Goal: Task Accomplishment & Management: Manage account settings

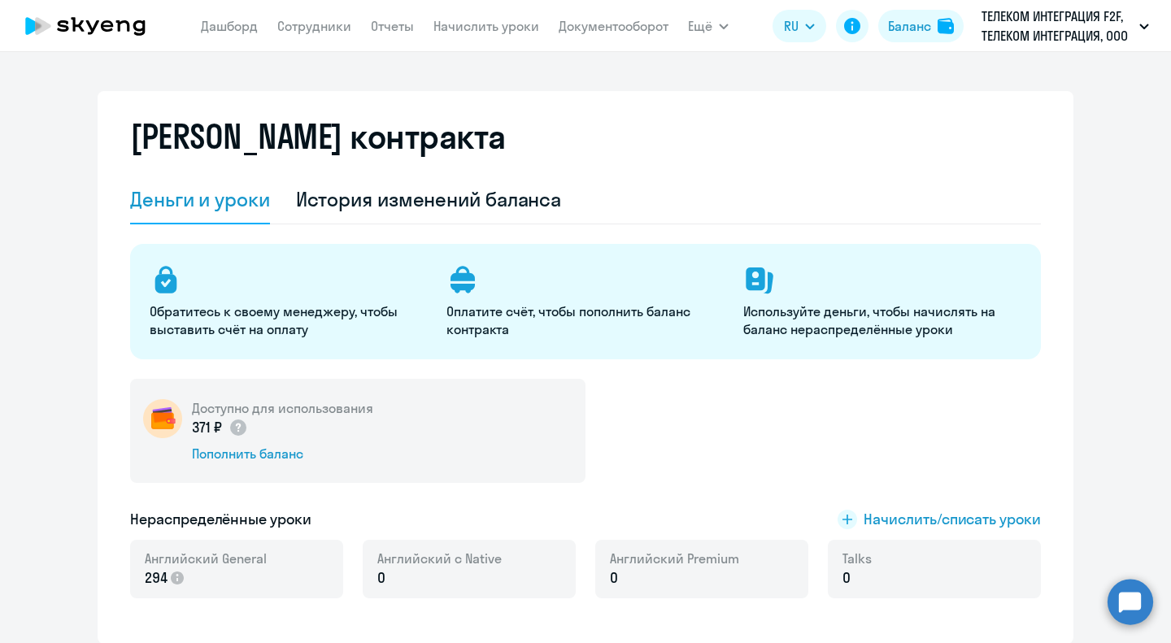
select select "english_adult_not_native_speaker"
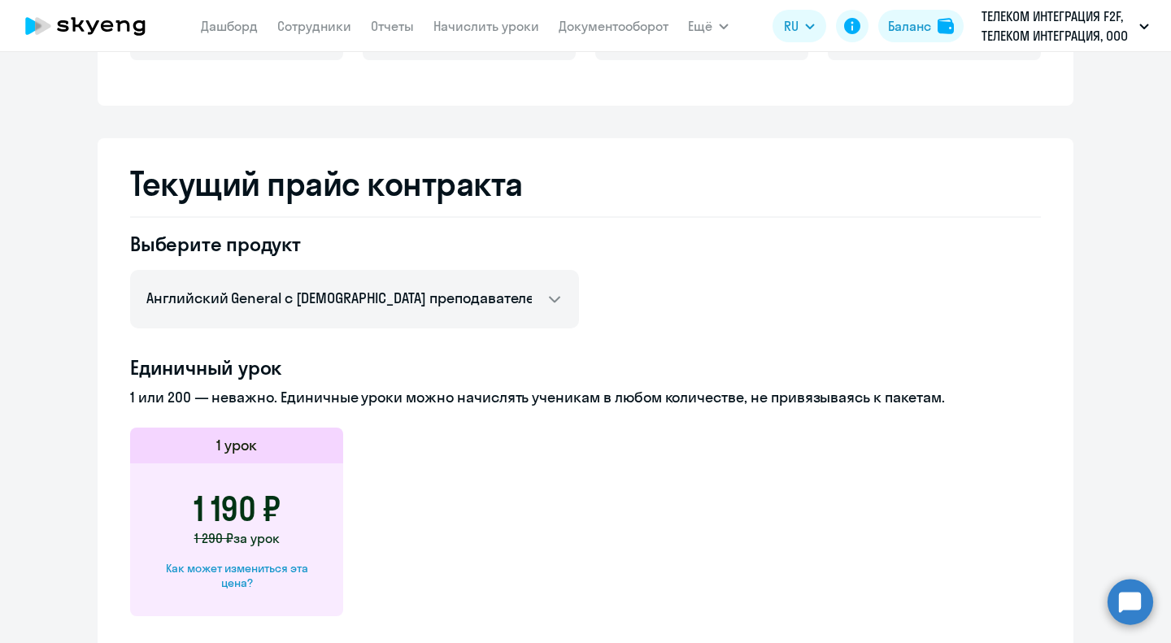
scroll to position [50, 0]
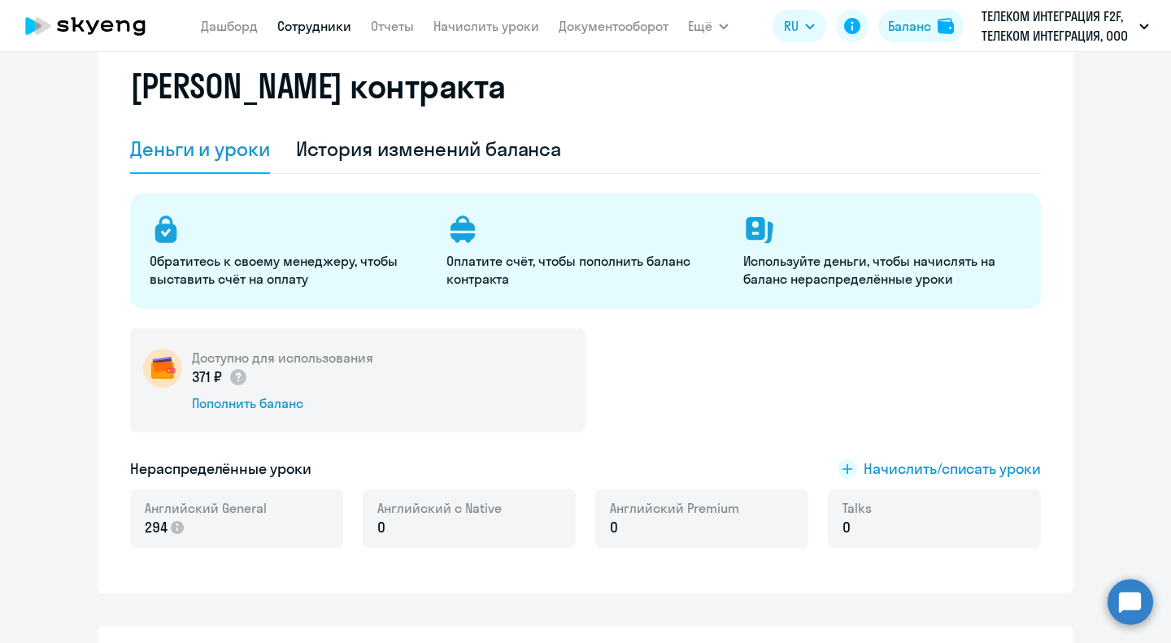
click at [349, 22] on link "Сотрудники" at bounding box center [314, 26] width 74 height 16
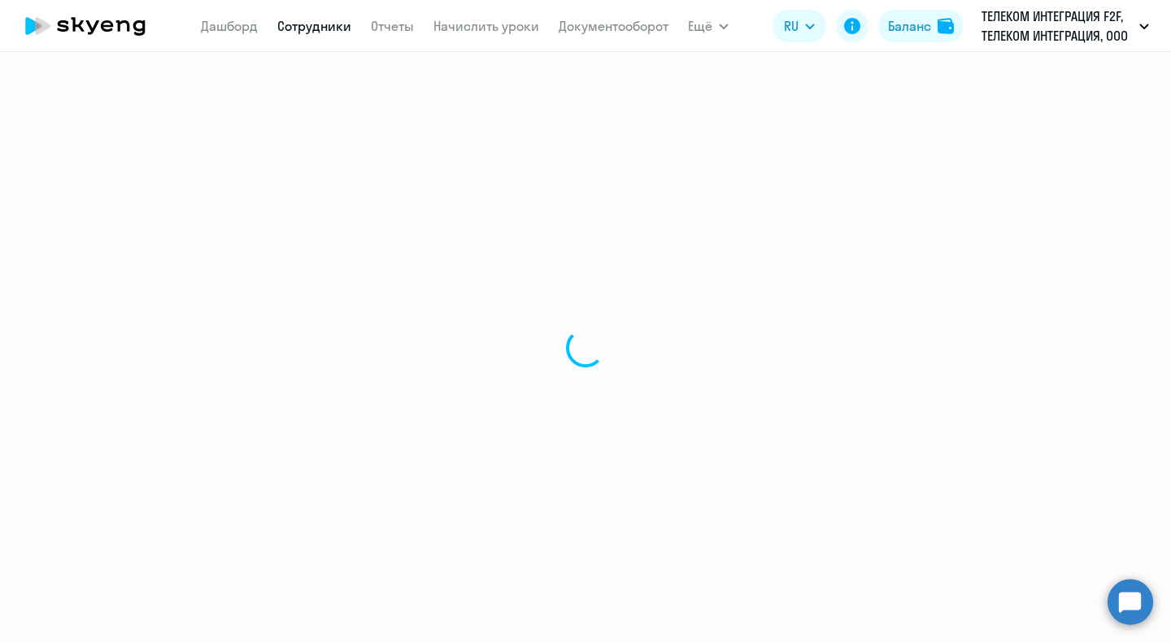
select select "30"
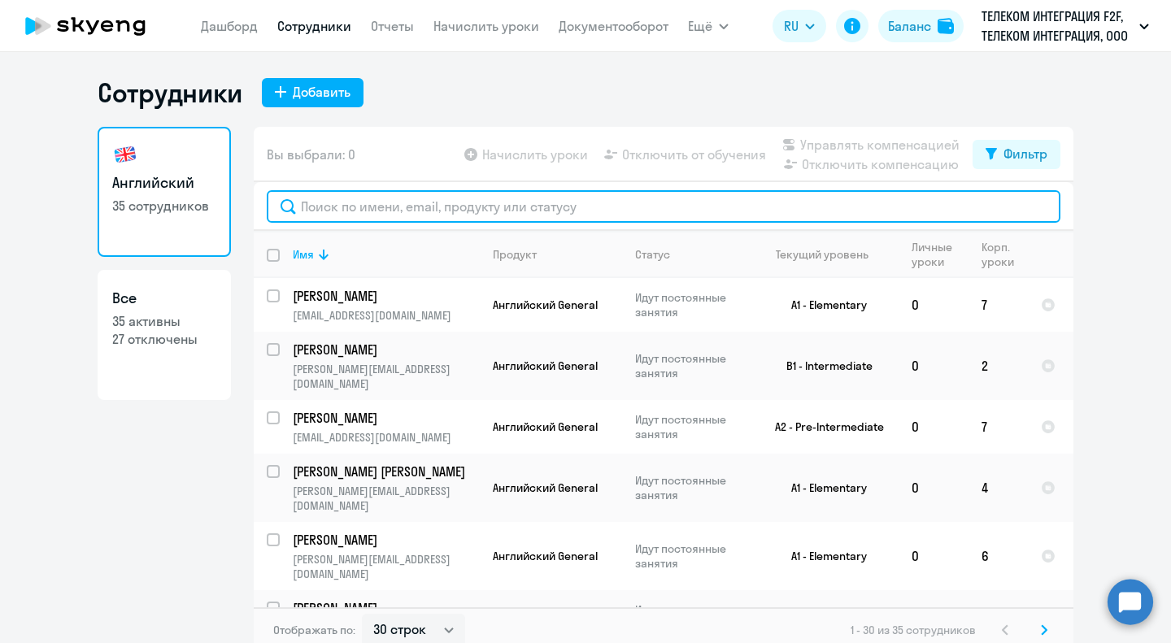
click at [408, 207] on input "text" at bounding box center [663, 206] width 793 height 33
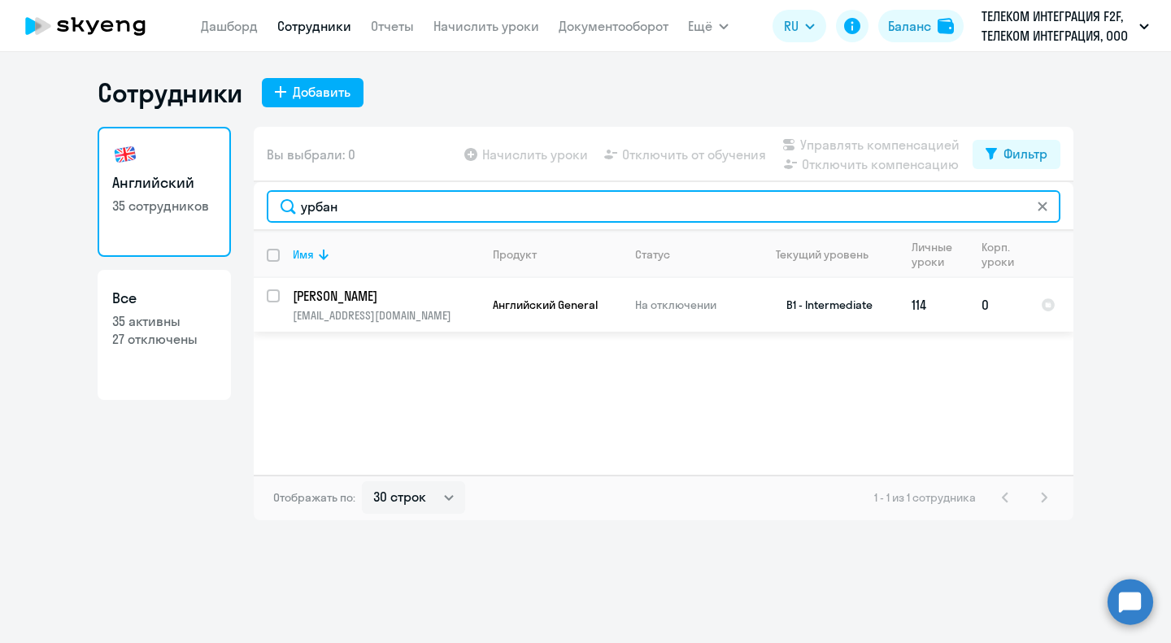
type input "урбан"
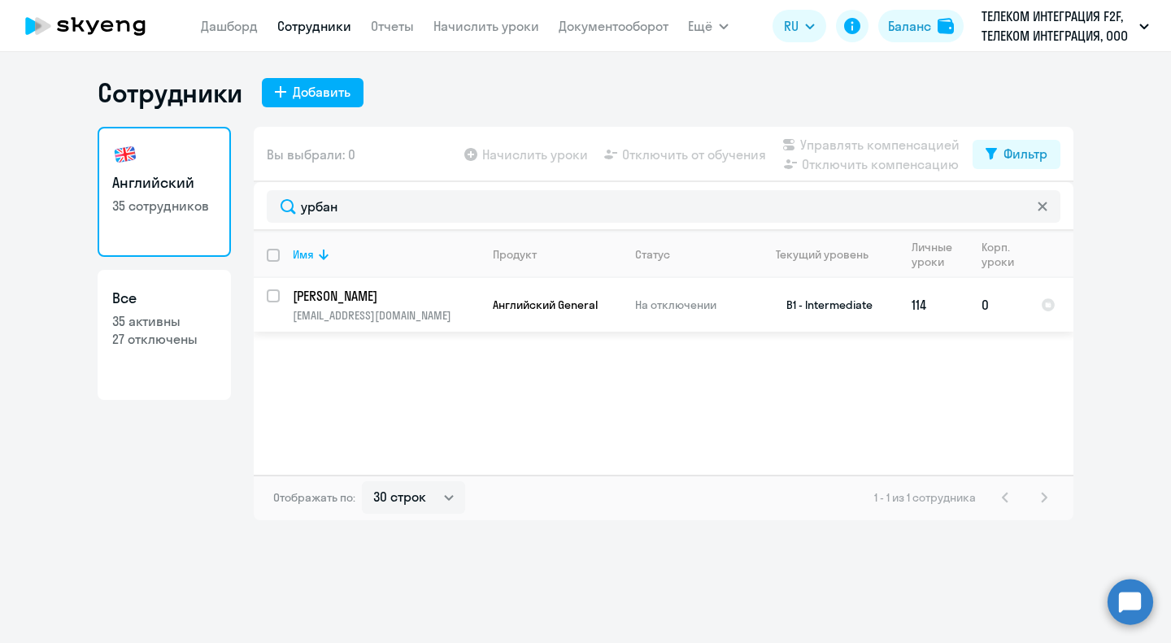
click at [351, 297] on p "[PERSON_NAME]" at bounding box center [385, 296] width 184 height 18
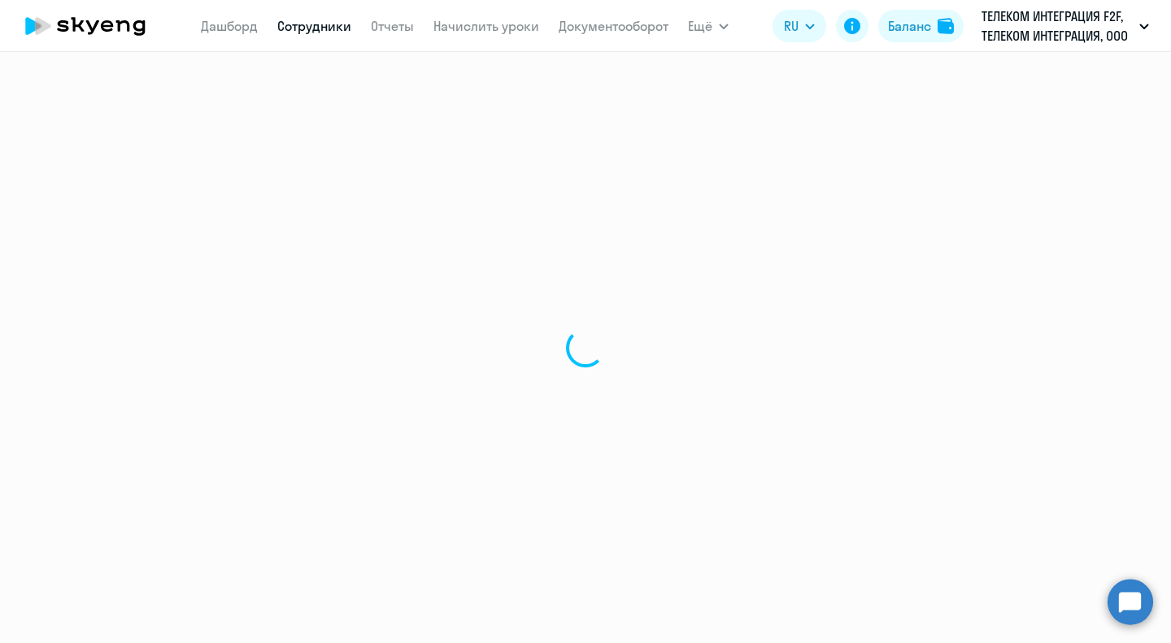
select select "english"
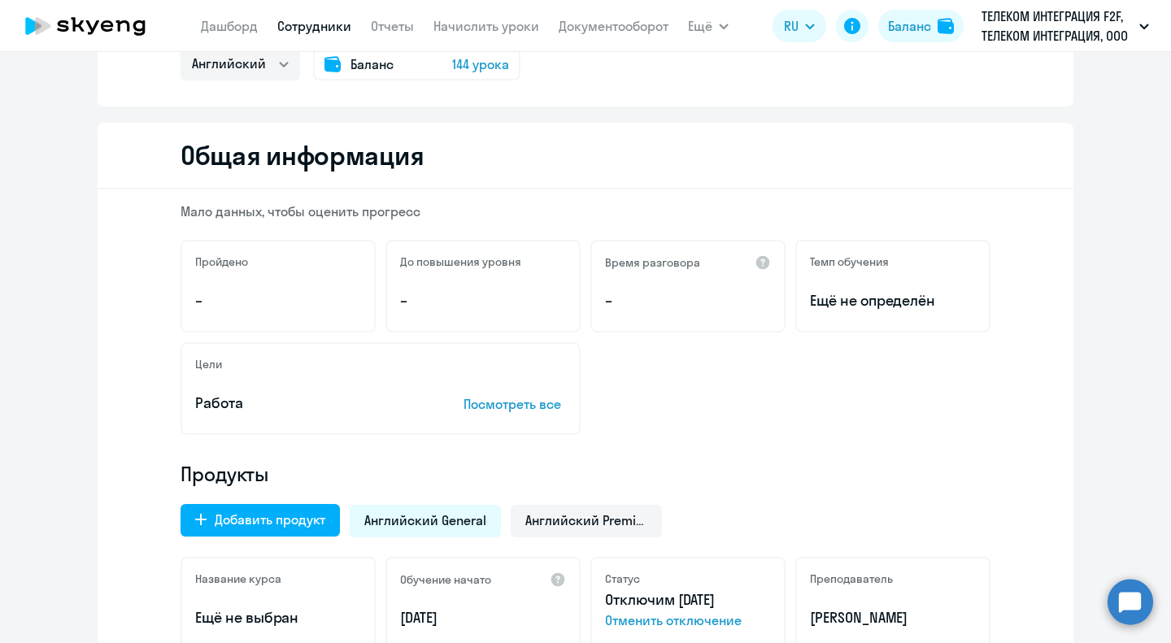
scroll to position [488, 0]
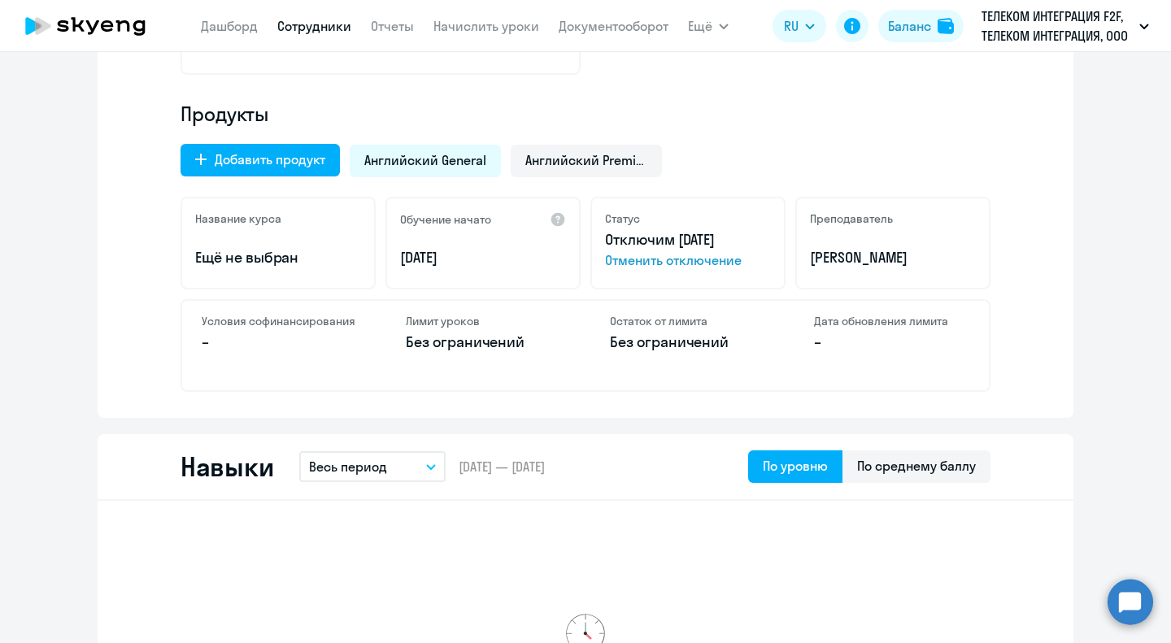
click at [665, 261] on span "Отменить отключение" at bounding box center [688, 260] width 166 height 20
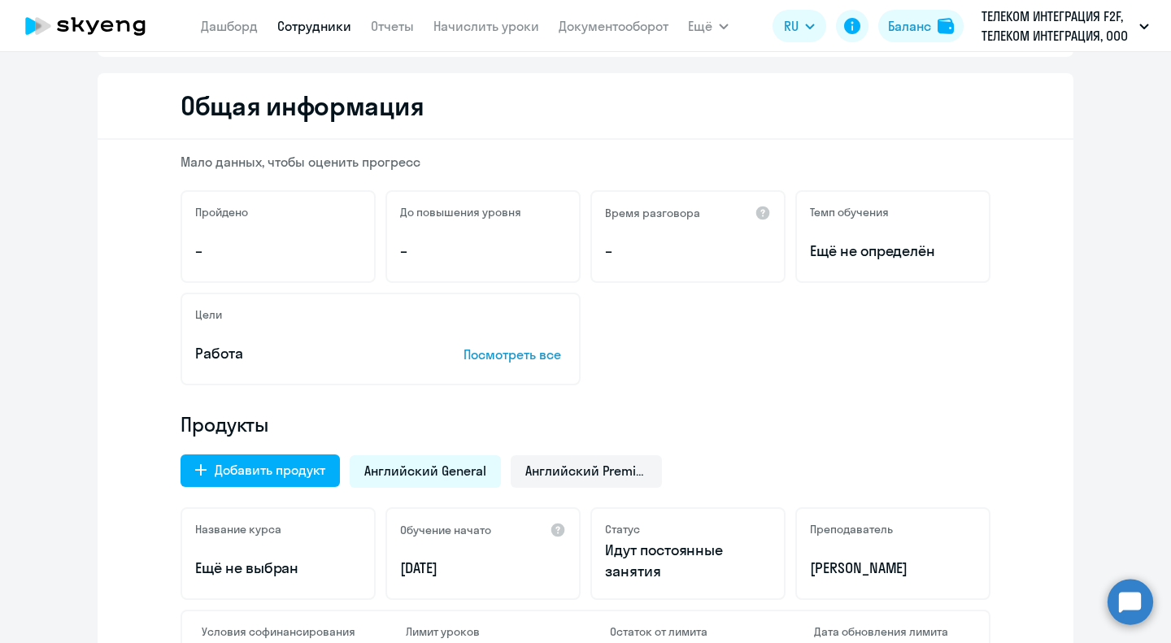
scroll to position [0, 0]
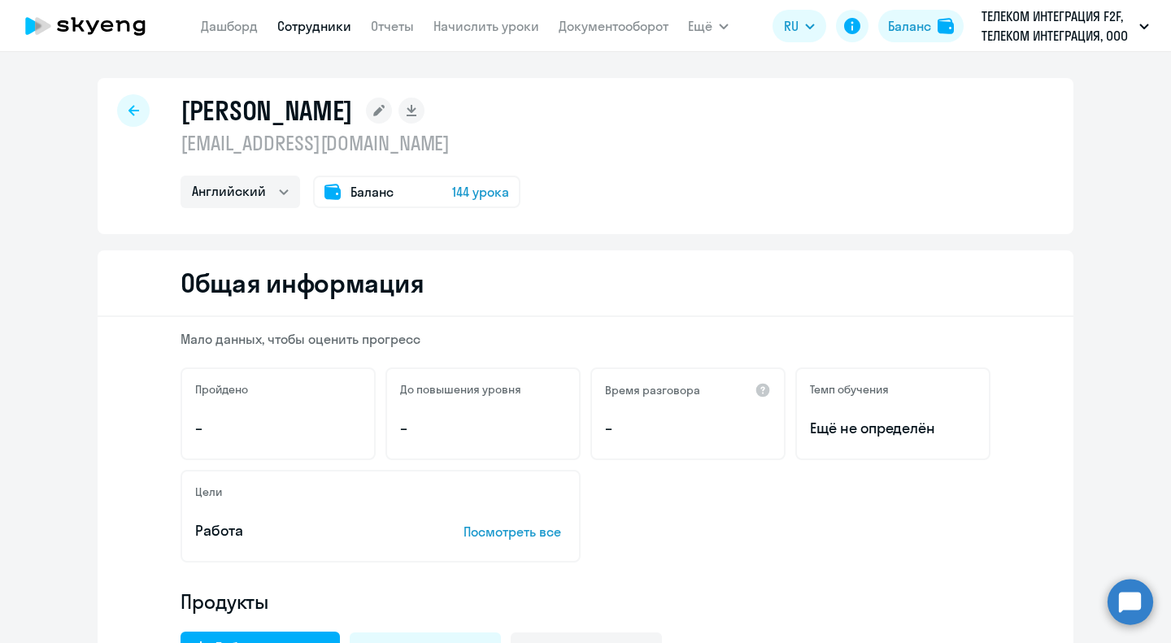
click at [128, 116] on icon at bounding box center [133, 110] width 11 height 11
select select "30"
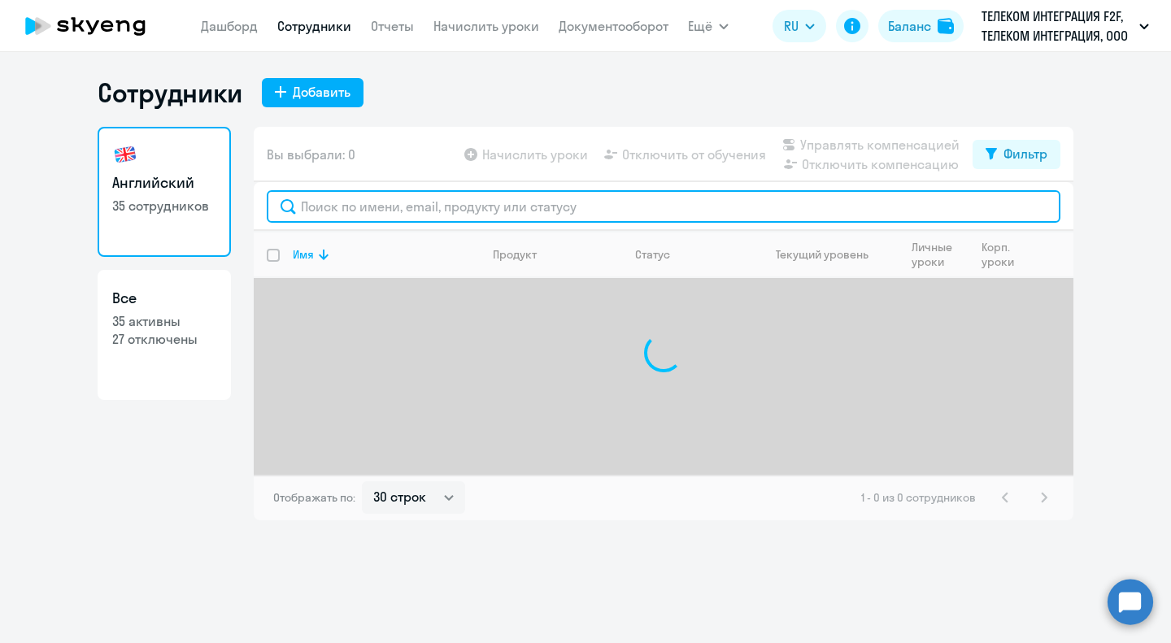
click at [471, 201] on input "text" at bounding box center [663, 206] width 793 height 33
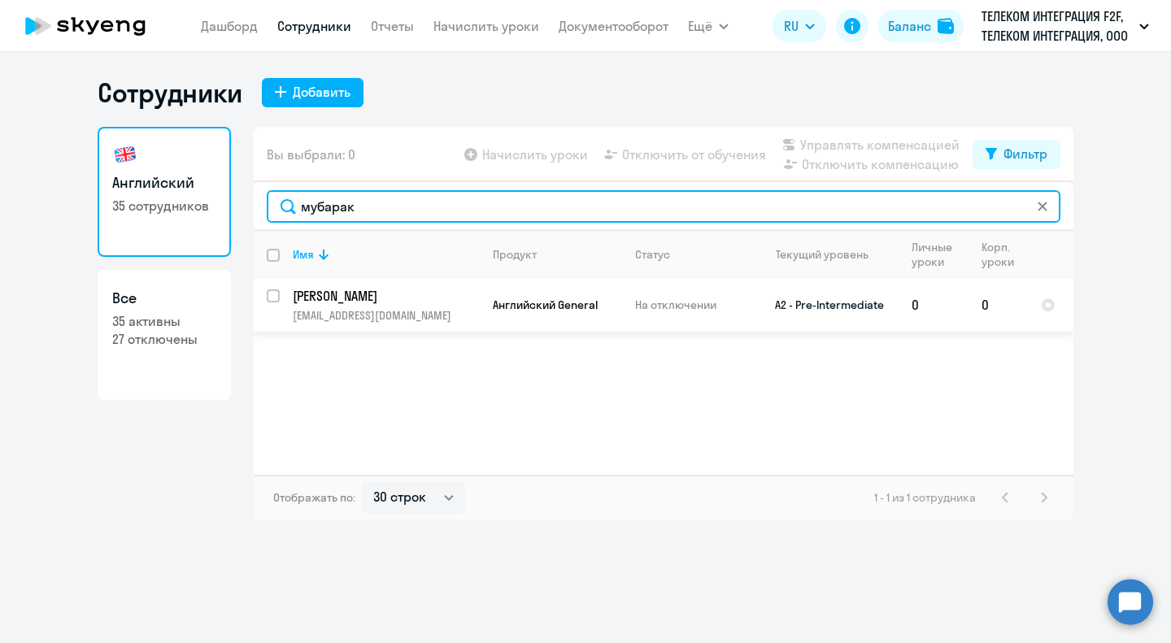
type input "мубарак"
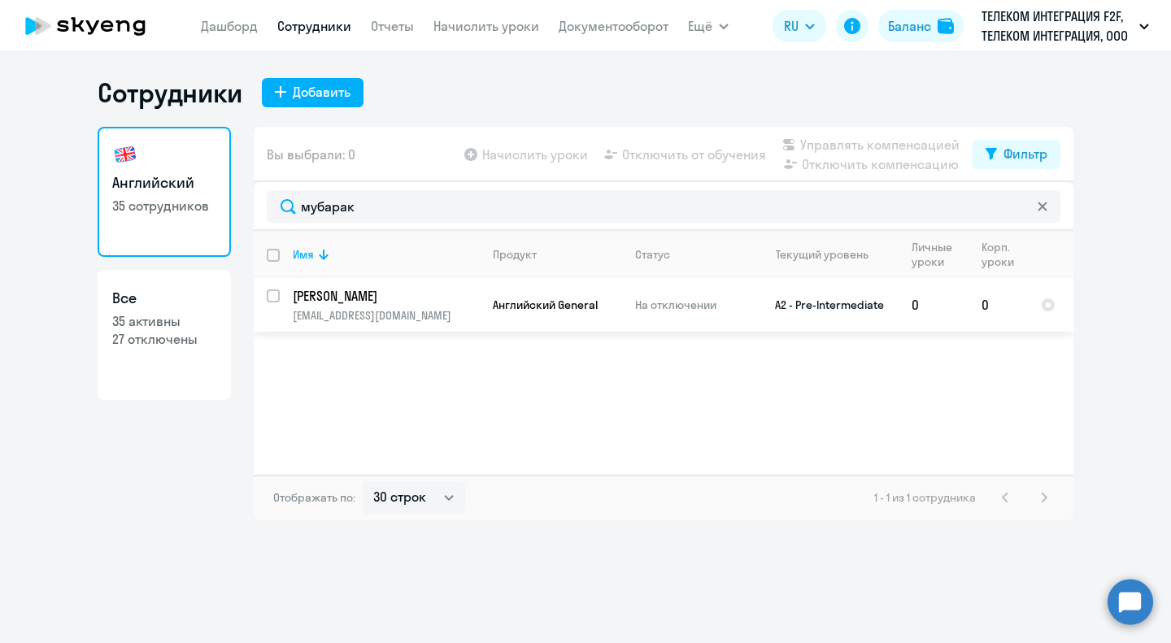
click at [424, 302] on p "[PERSON_NAME]" at bounding box center [385, 296] width 184 height 18
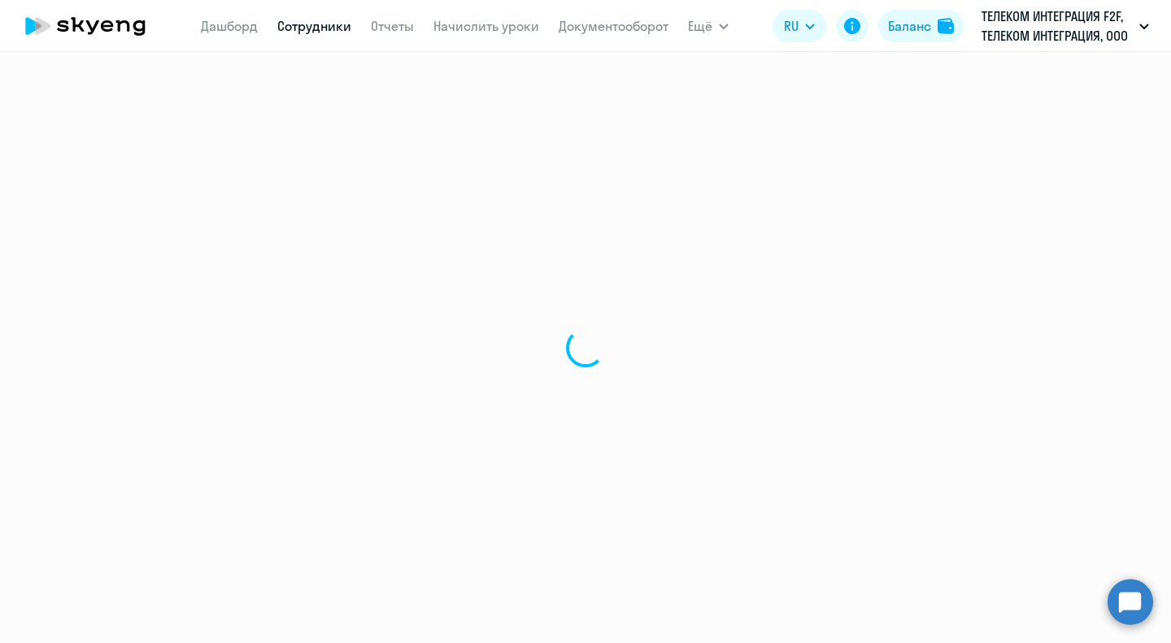
select select "english"
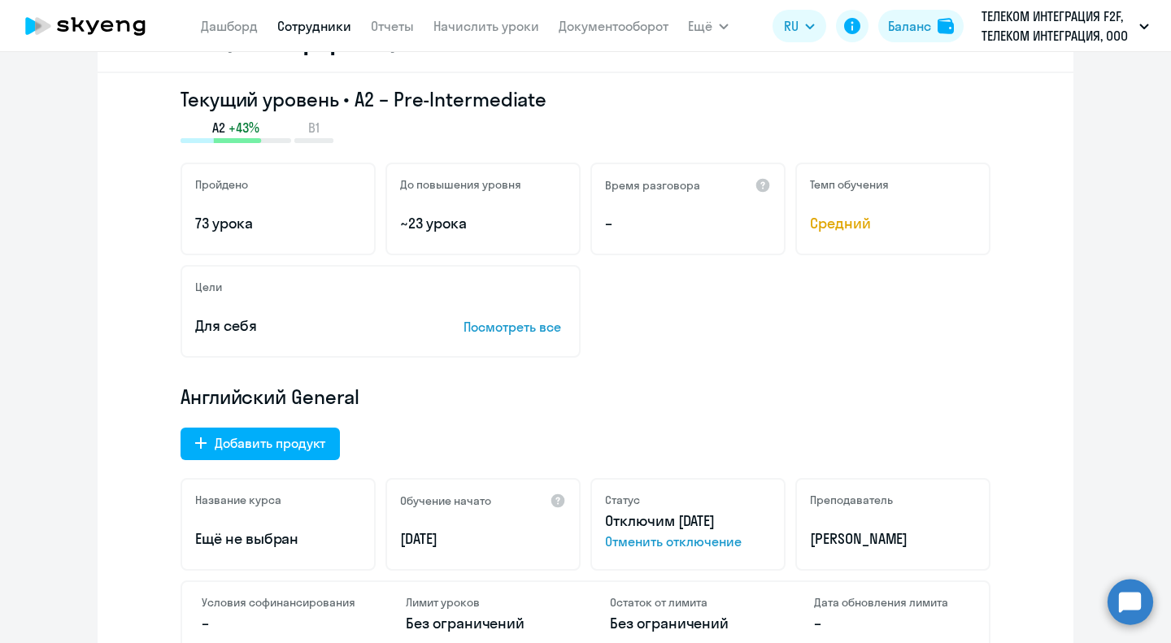
scroll to position [325, 0]
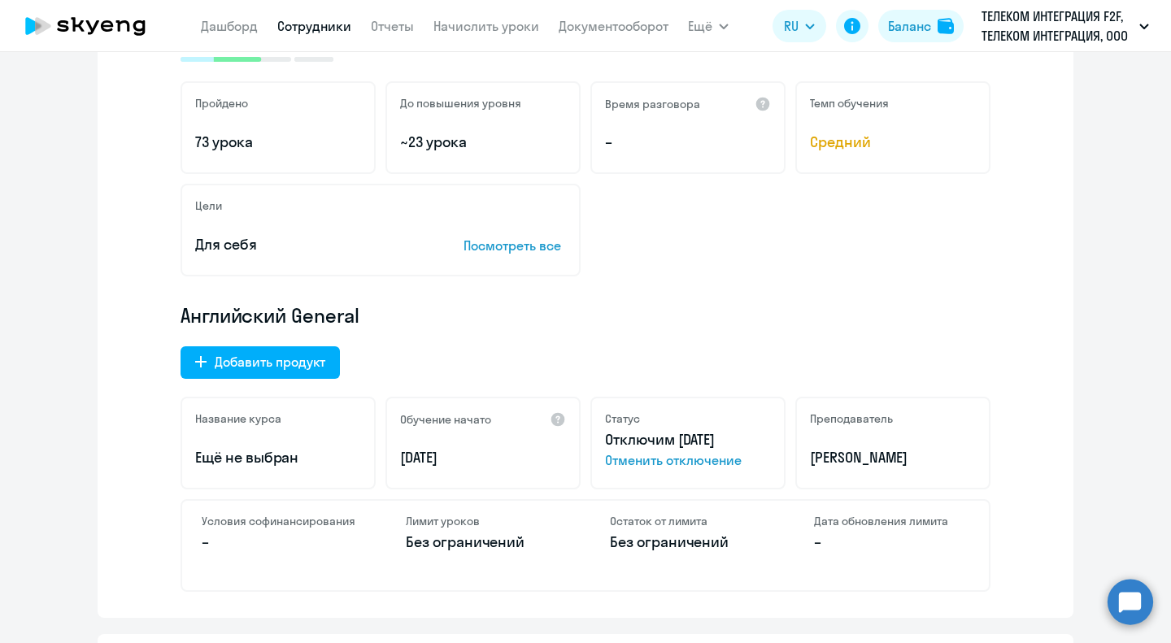
click at [689, 459] on span "Отменить отключение" at bounding box center [688, 460] width 166 height 20
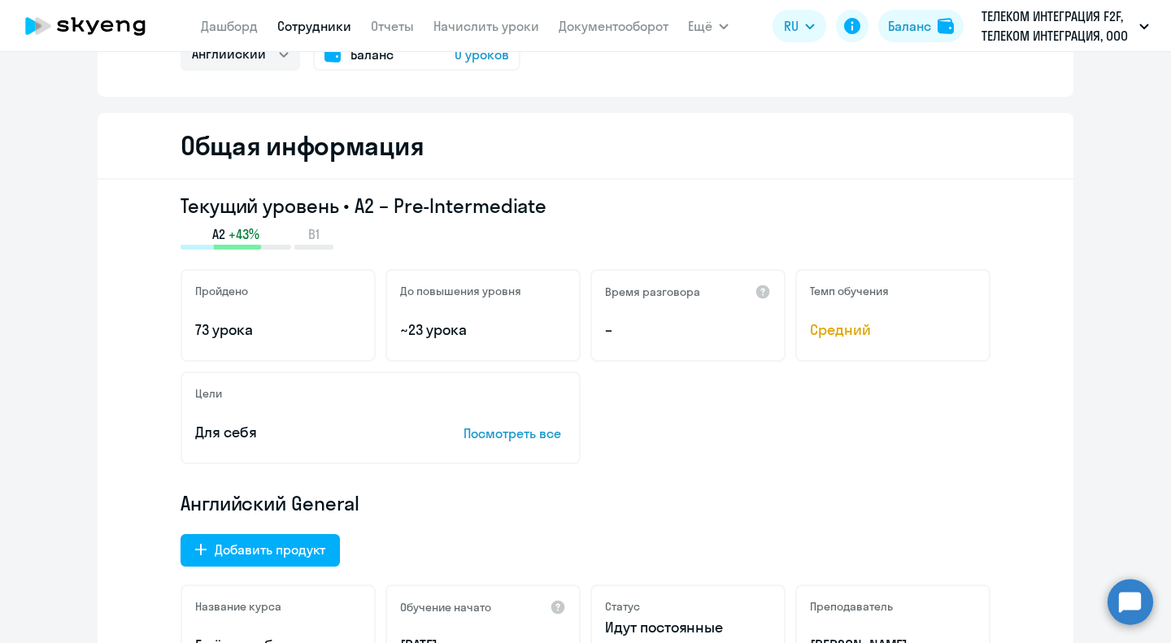
scroll to position [0, 0]
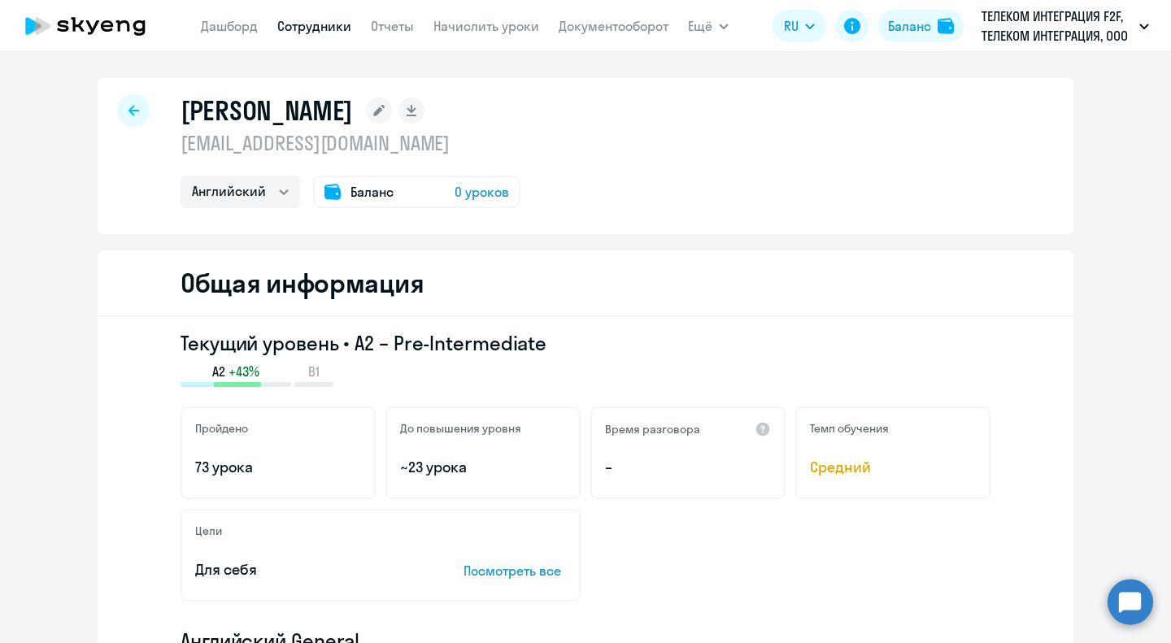
click at [139, 106] on div at bounding box center [133, 110] width 33 height 33
select select "30"
